Goal: Information Seeking & Learning: Find specific fact

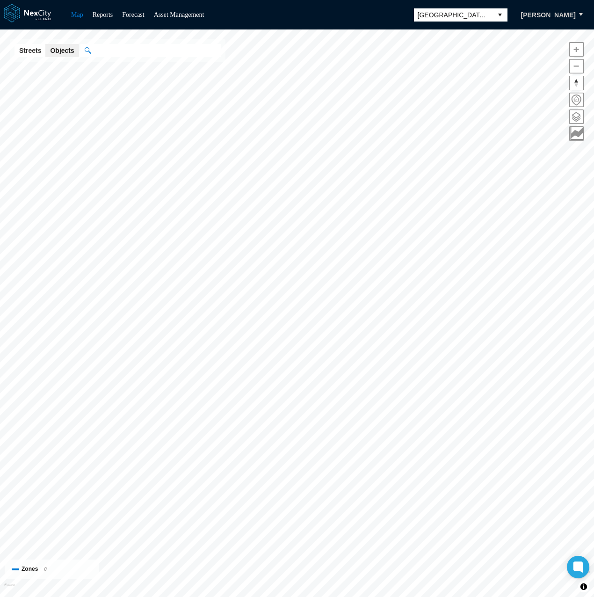
click at [129, 49] on input "text" at bounding box center [156, 50] width 130 height 13
click at [574, 116] on span at bounding box center [577, 117] width 14 height 14
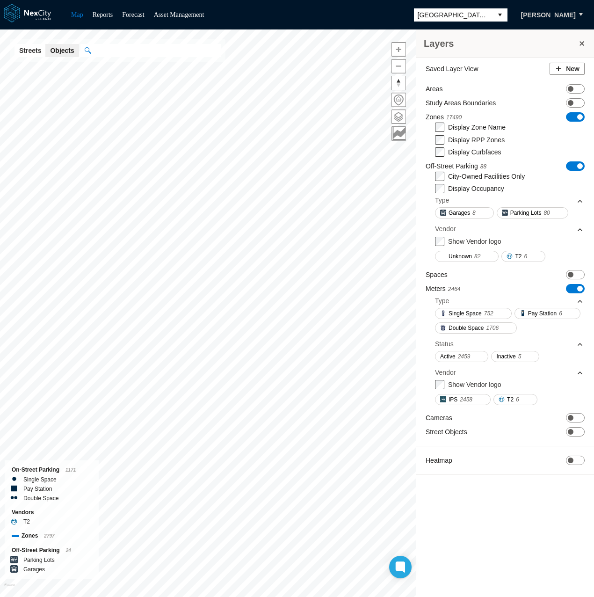
click at [153, 44] on input "text" at bounding box center [156, 50] width 130 height 13
click at [129, 51] on input "text" at bounding box center [156, 50] width 130 height 13
paste input "**********"
paste input "text"
click at [132, 70] on div "Off-Street Parking:" at bounding box center [168, 69] width 136 height 10
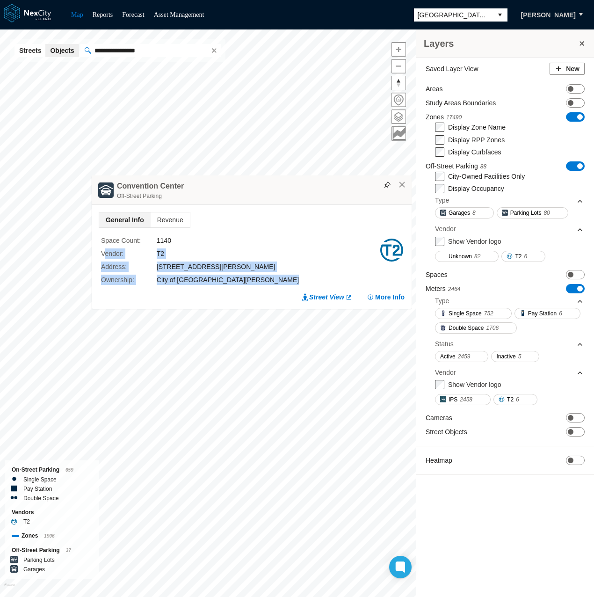
drag, startPoint x: 105, startPoint y: 253, endPoint x: 407, endPoint y: 253, distance: 302.7
click at [407, 253] on div "General Info Revenue Space Count : 1140 Vendor : T2 Address : [STREET_ADDRESS][…" at bounding box center [252, 257] width 320 height 104
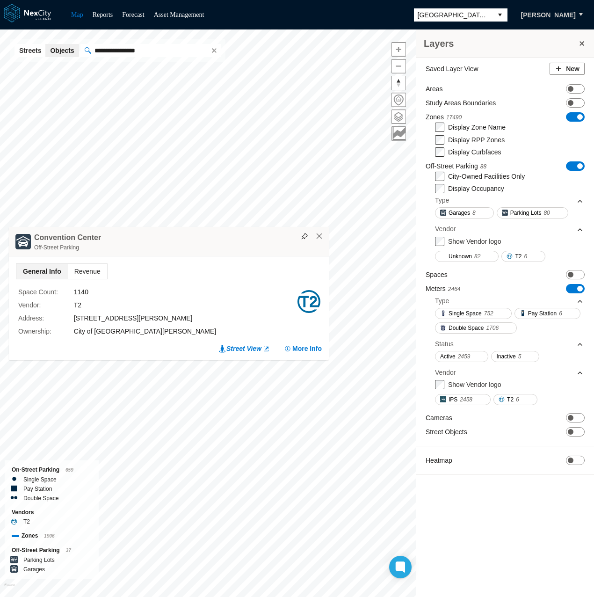
drag, startPoint x: 407, startPoint y: 253, endPoint x: 253, endPoint y: 268, distance: 155.1
click at [253, 256] on div "[GEOGRAPHIC_DATA] Off-Street Parking" at bounding box center [169, 241] width 320 height 29
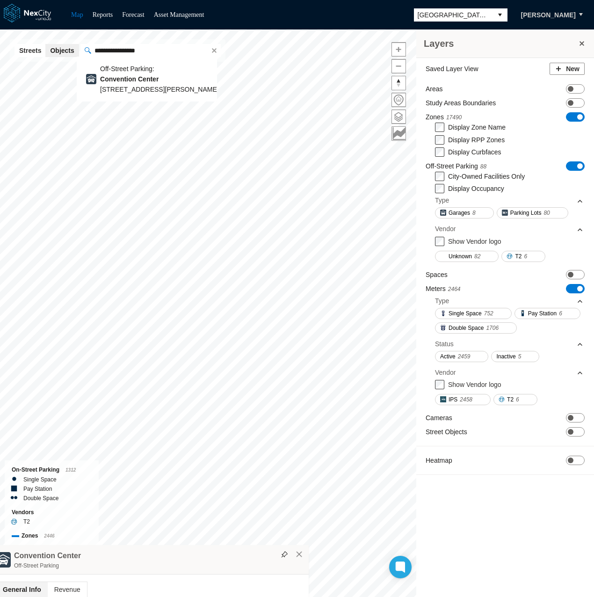
click at [142, 45] on input "**********" at bounding box center [149, 50] width 117 height 13
paste input "**"
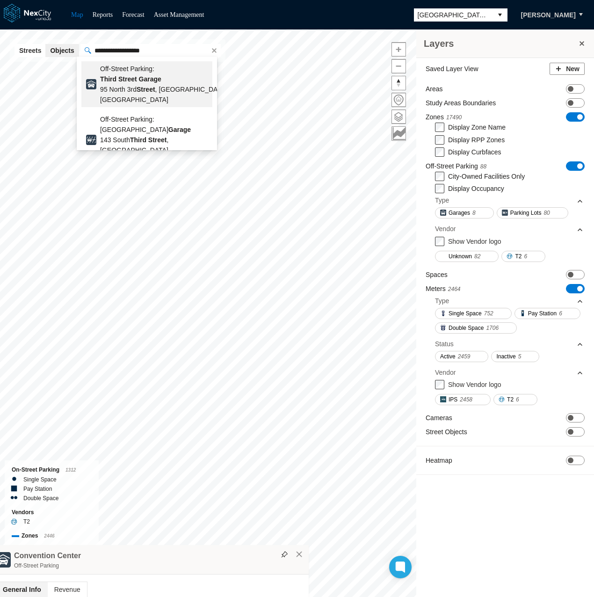
click at [144, 75] on b "Garage" at bounding box center [150, 78] width 22 height 7
type input "**********"
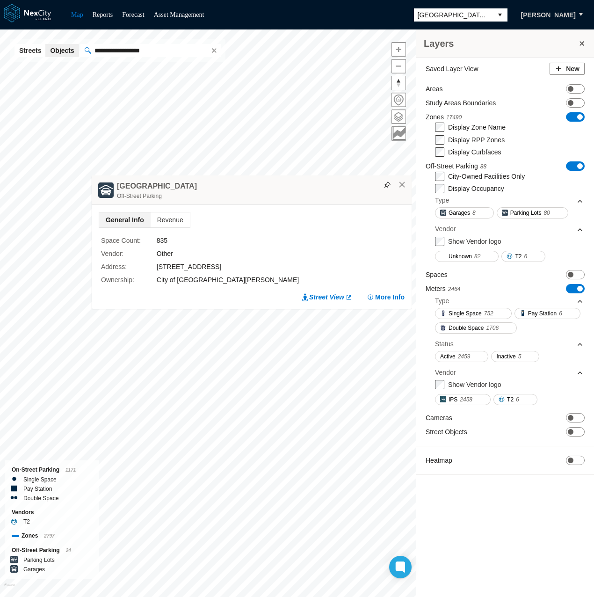
click at [163, 252] on div "Other" at bounding box center [268, 253] width 222 height 10
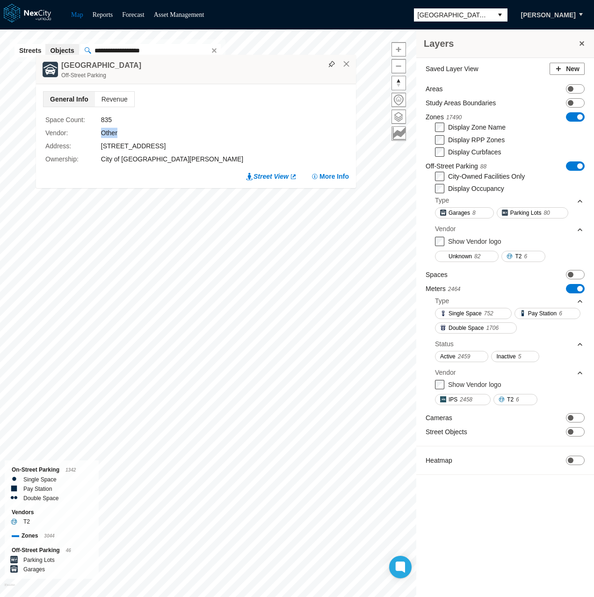
click at [292, 135] on div "Other" at bounding box center [212, 133] width 222 height 10
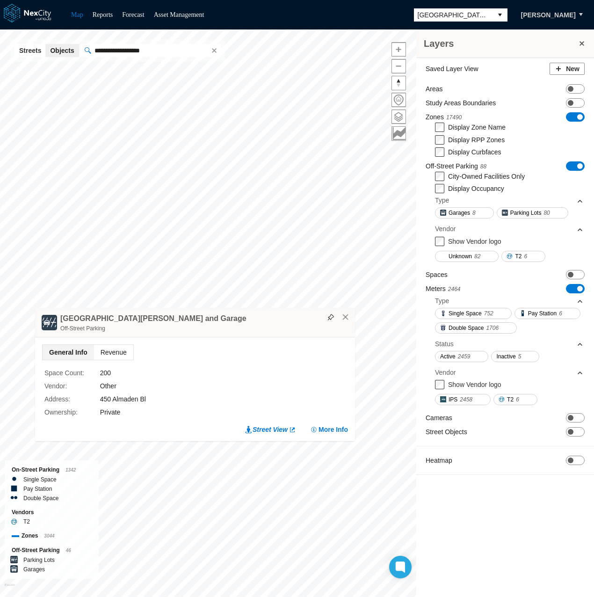
click at [97, 353] on span "Revenue" at bounding box center [113, 352] width 39 height 15
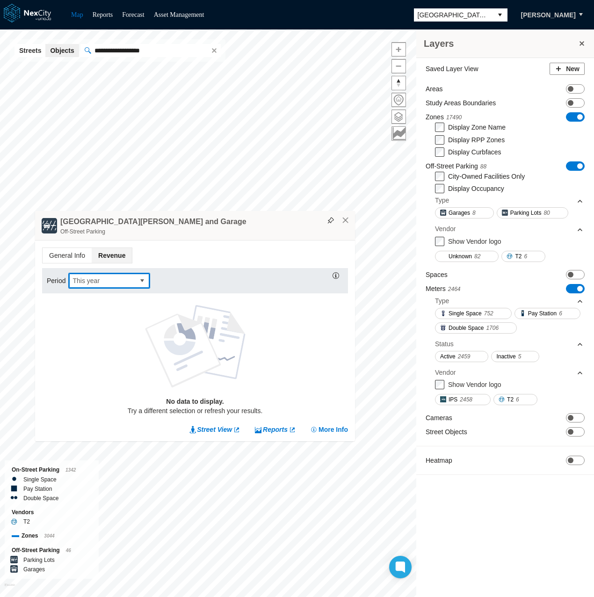
click at [134, 282] on span "This year" at bounding box center [102, 280] width 66 height 15
click at [80, 241] on div "General Info Revenue Period This year No data to display. Try a different selec…" at bounding box center [195, 340] width 320 height 201
click at [51, 262] on span "General Info" at bounding box center [67, 255] width 49 height 15
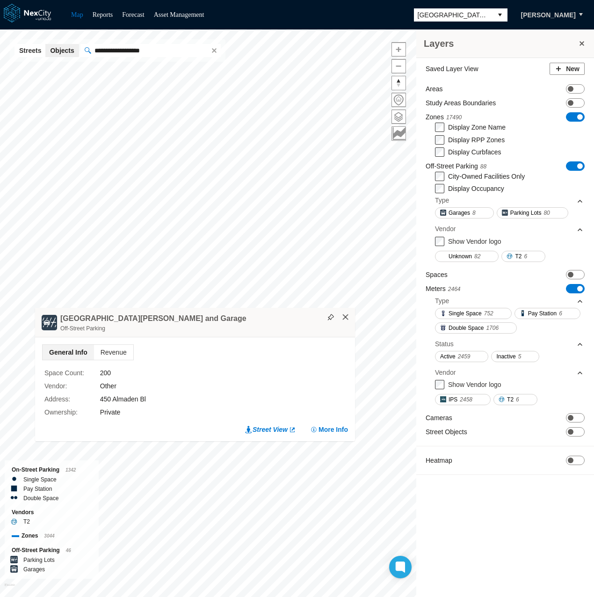
click at [348, 316] on button "×" at bounding box center [345, 317] width 8 height 8
click at [348, 322] on button "×" at bounding box center [346, 319] width 8 height 8
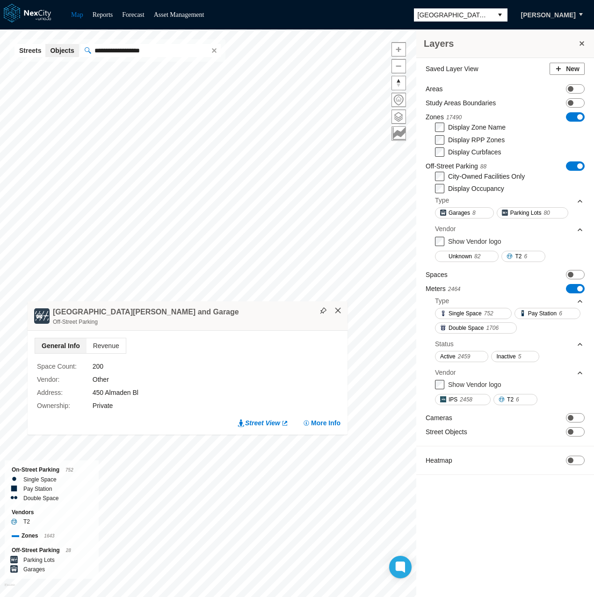
click at [339, 314] on button "×" at bounding box center [338, 310] width 8 height 8
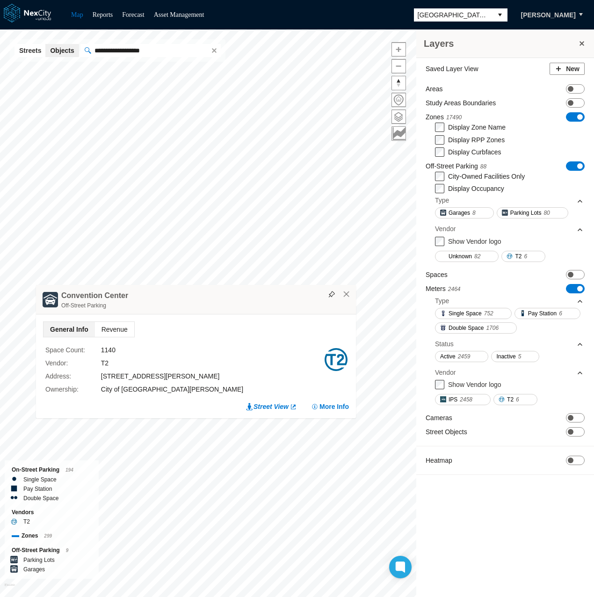
click at [112, 334] on span "Revenue" at bounding box center [114, 329] width 39 height 15
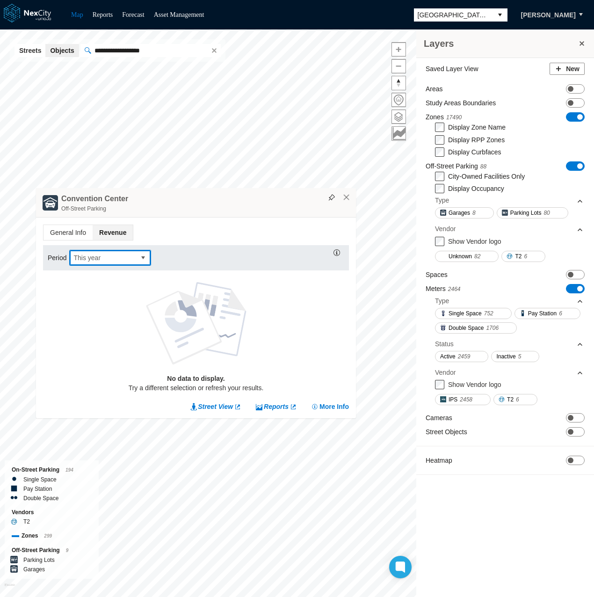
click at [125, 260] on span "This year" at bounding box center [102, 257] width 58 height 9
click at [278, 348] on div "No data to display. Try a different selection or refresh your results." at bounding box center [196, 335] width 306 height 124
click at [67, 227] on span "General Info" at bounding box center [68, 232] width 49 height 15
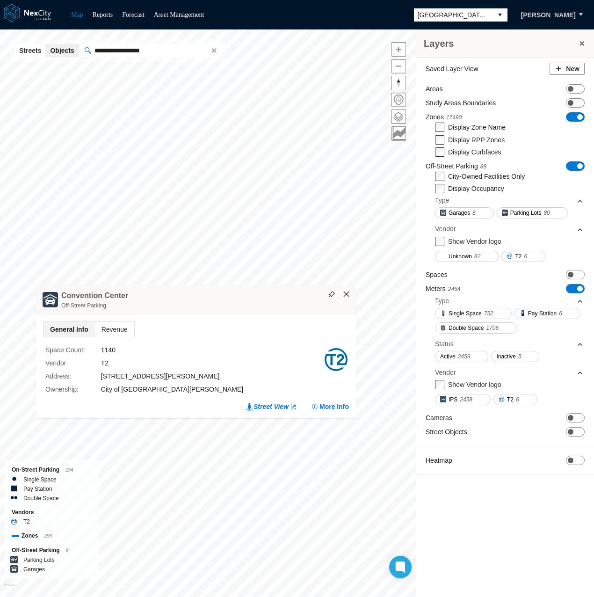
click at [349, 297] on button "×" at bounding box center [346, 294] width 8 height 8
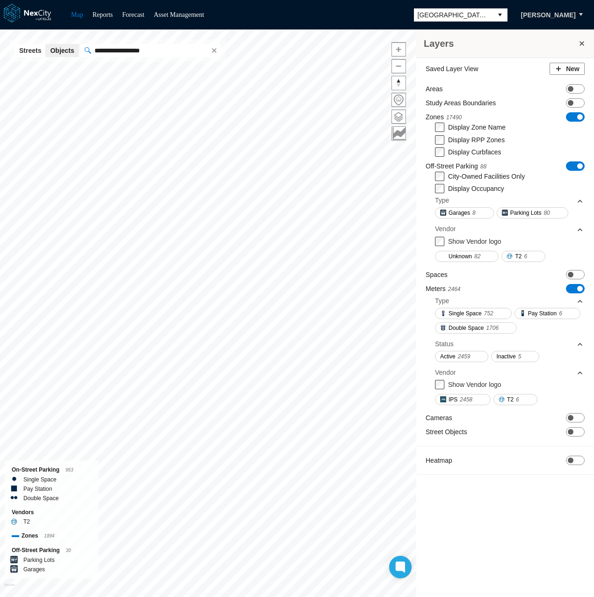
click at [584, 41] on button at bounding box center [581, 43] width 9 height 13
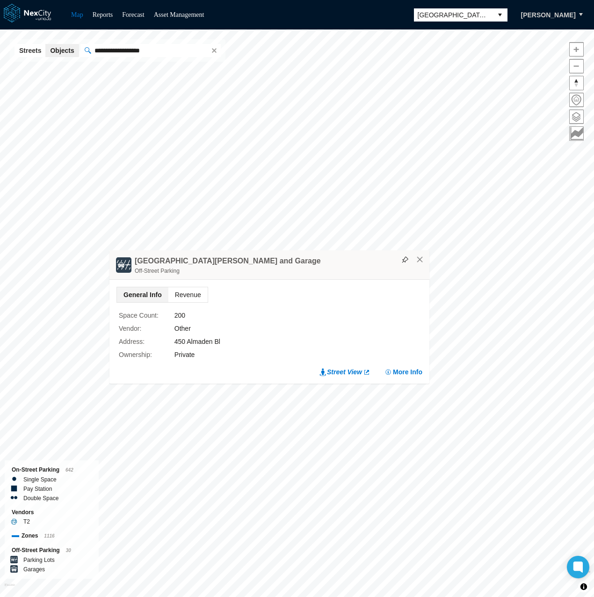
click at [182, 294] on span "Revenue" at bounding box center [187, 294] width 39 height 15
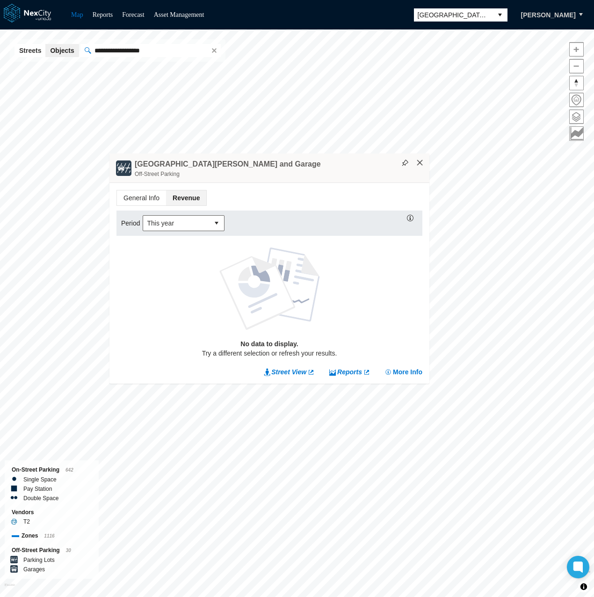
click at [419, 165] on button "×" at bounding box center [420, 163] width 8 height 8
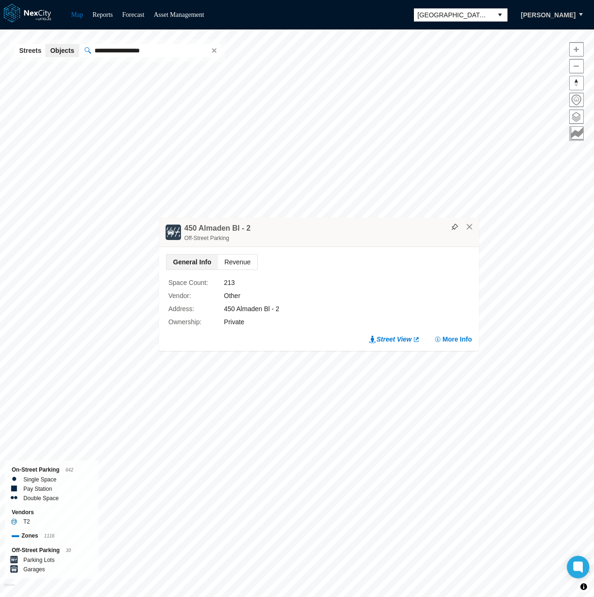
click at [233, 262] on span "Revenue" at bounding box center [237, 261] width 39 height 15
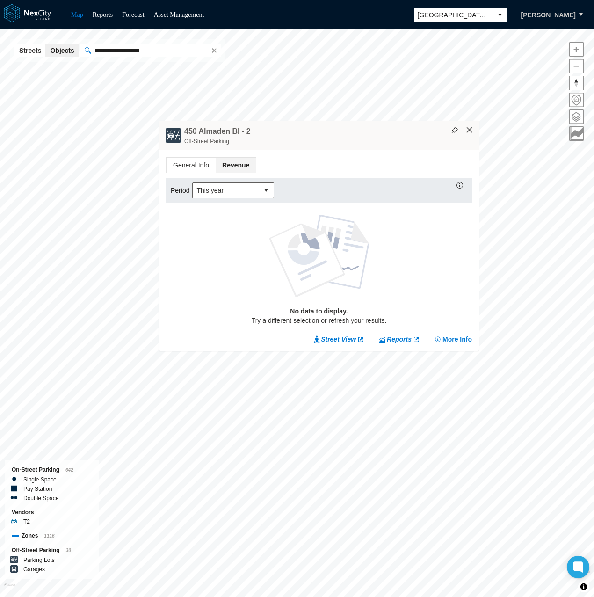
click at [468, 132] on button "×" at bounding box center [469, 130] width 8 height 8
